Goal: Check status: Check status

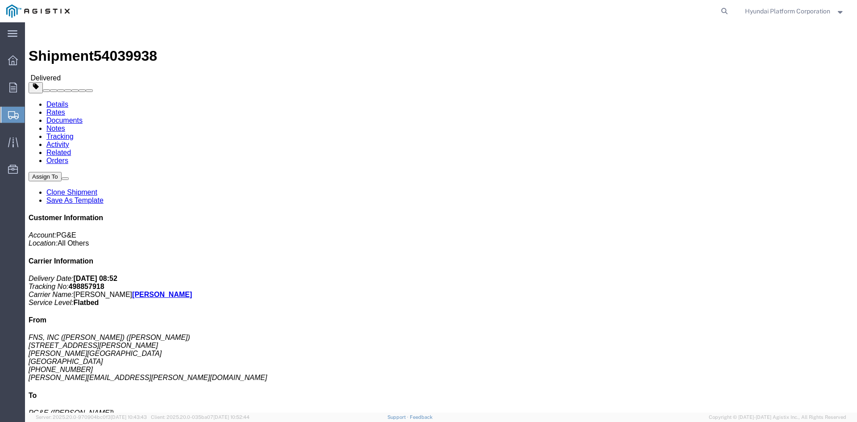
click at [0, 0] on span "Shipment Manager" at bounding box center [0, 0] width 0 height 0
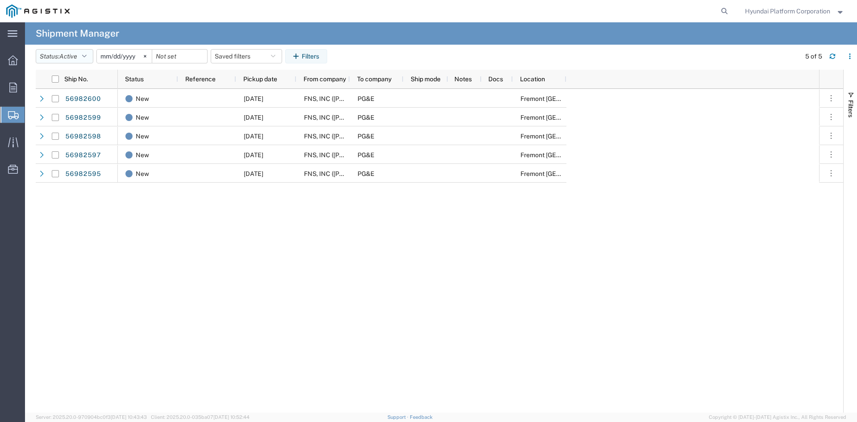
click at [67, 53] on span "Active" at bounding box center [68, 56] width 18 height 7
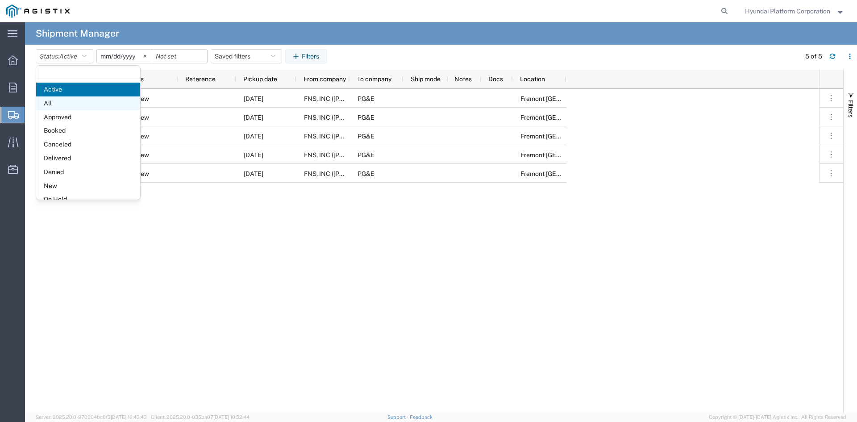
click at [78, 100] on span "All" at bounding box center [88, 103] width 104 height 14
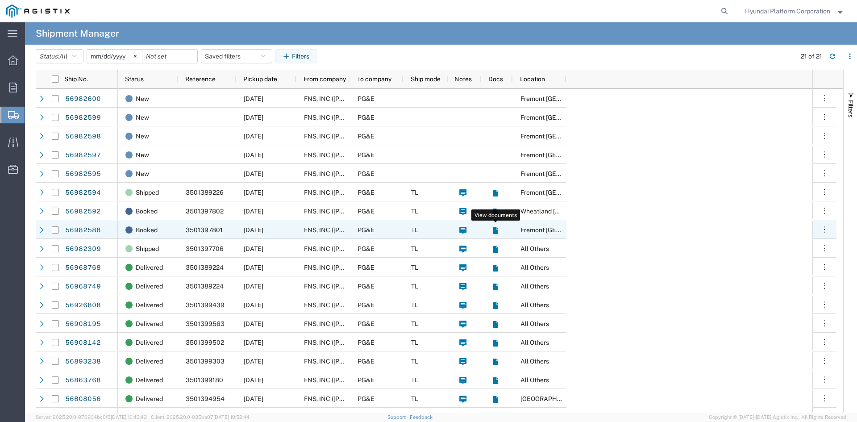
click at [494, 231] on icon at bounding box center [495, 230] width 5 height 7
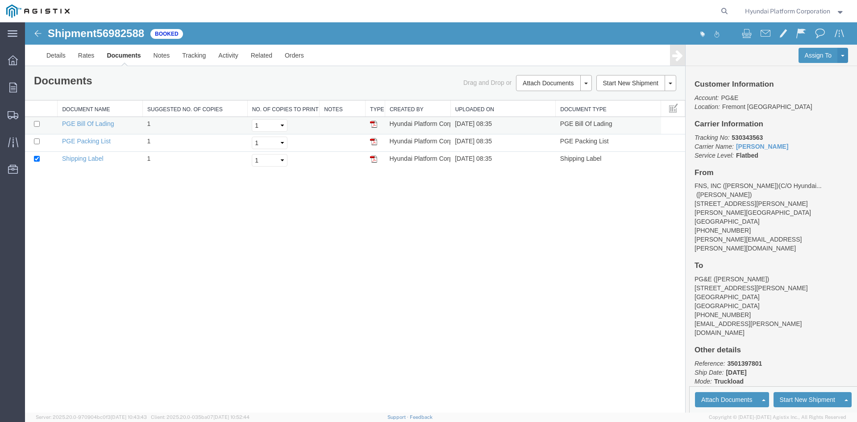
click at [373, 126] on img at bounding box center [373, 123] width 7 height 7
click at [37, 31] on img at bounding box center [38, 33] width 11 height 11
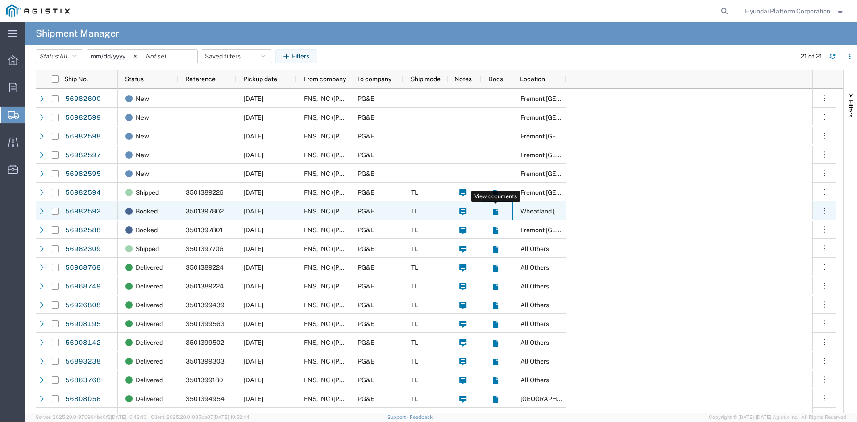
click at [496, 212] on icon at bounding box center [495, 211] width 5 height 7
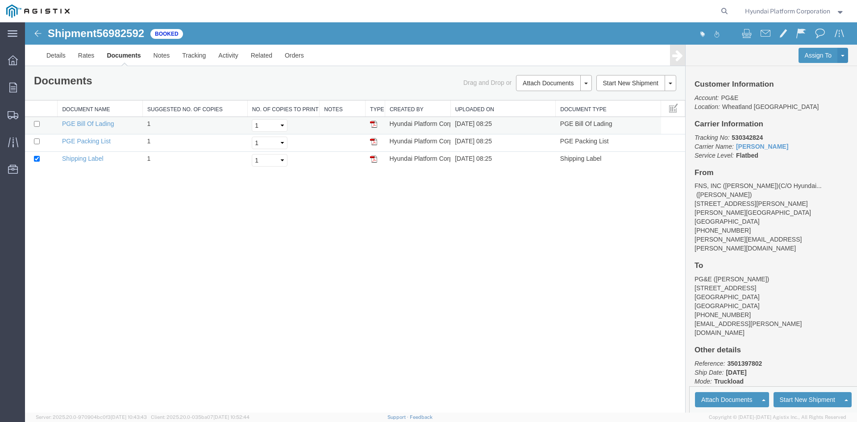
click at [373, 126] on img at bounding box center [373, 123] width 7 height 7
click at [295, 260] on div "Shipment 56982592 of Booked Details Rates Documents Notes Tracking Activity Rel…" at bounding box center [441, 217] width 832 height 390
click at [348, 241] on div "Shipment 56982592 of Booked Details Rates Documents Notes Tracking Activity Rel…" at bounding box center [441, 217] width 832 height 390
